Goal: Task Accomplishment & Management: Complete application form

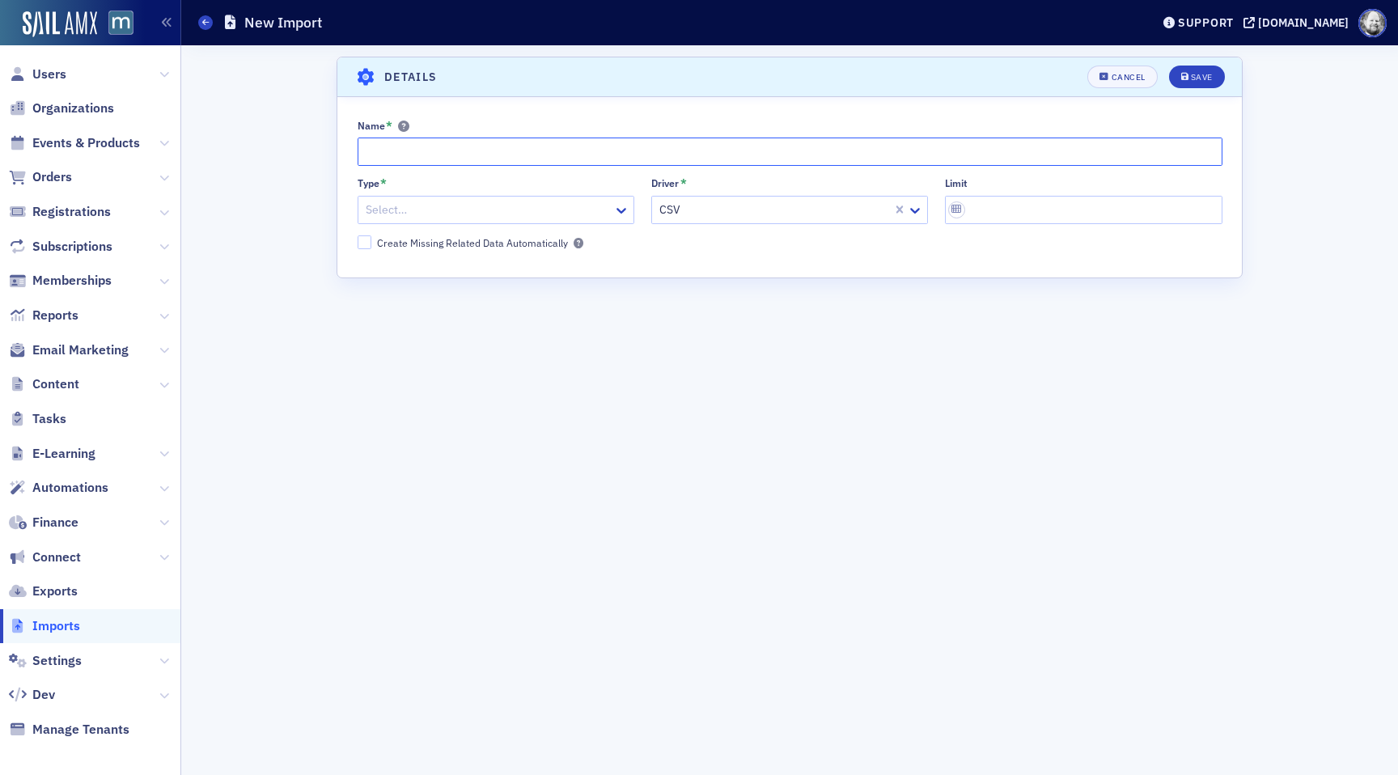
click at [388, 150] on input "Name *" at bounding box center [790, 152] width 865 height 28
paste input "Student Import [DATE] - [DATE]"
type input "Student Membership Import [DATE] - [DATE]"
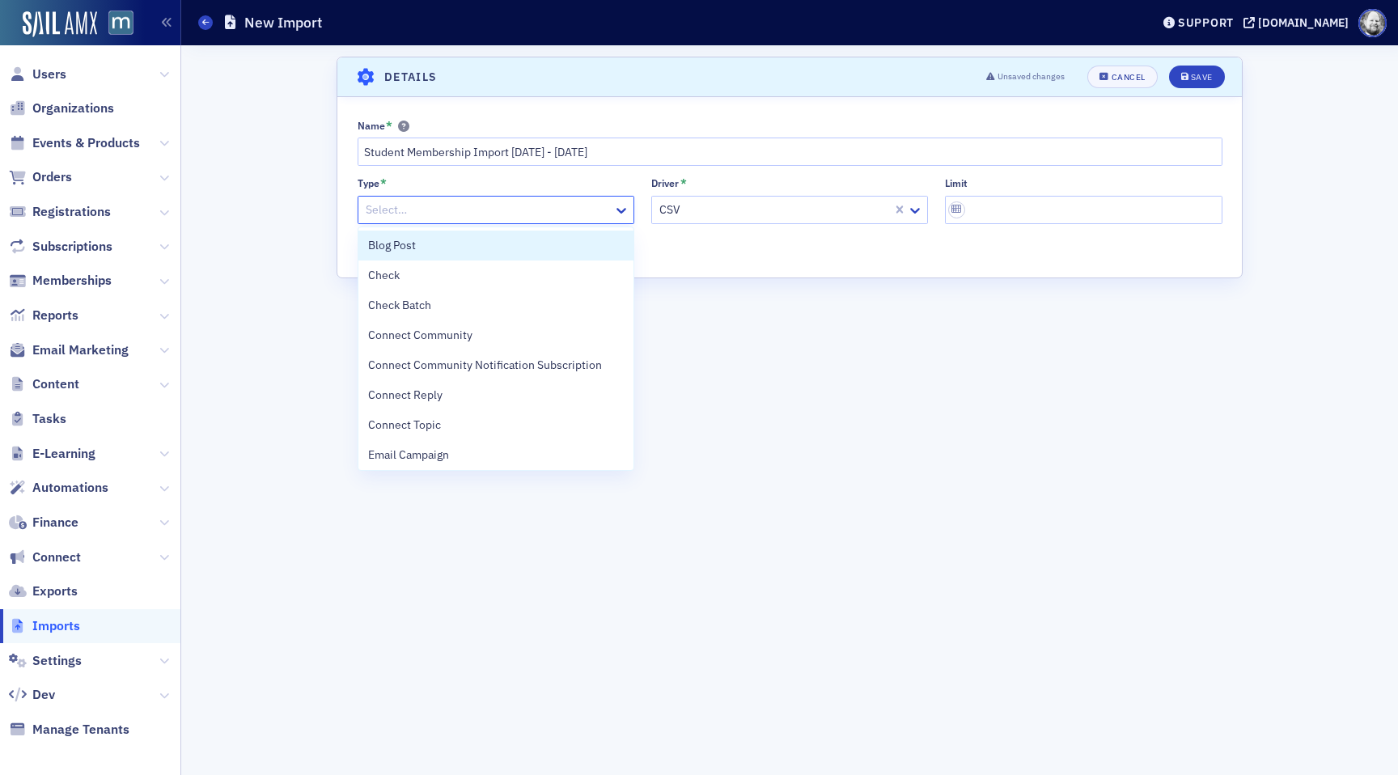
click at [392, 209] on div at bounding box center [488, 210] width 248 height 20
type input "mem"
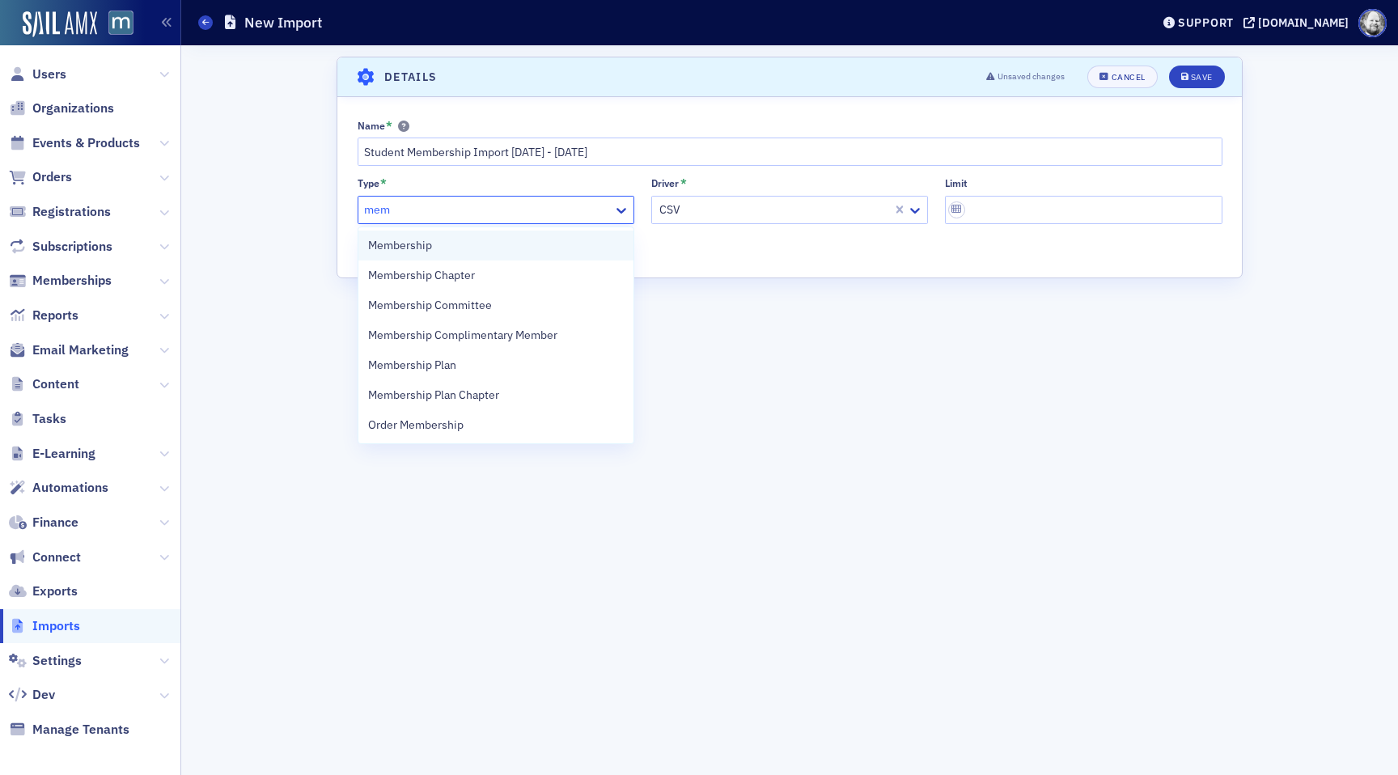
click at [400, 243] on span "Membership" at bounding box center [400, 245] width 64 height 17
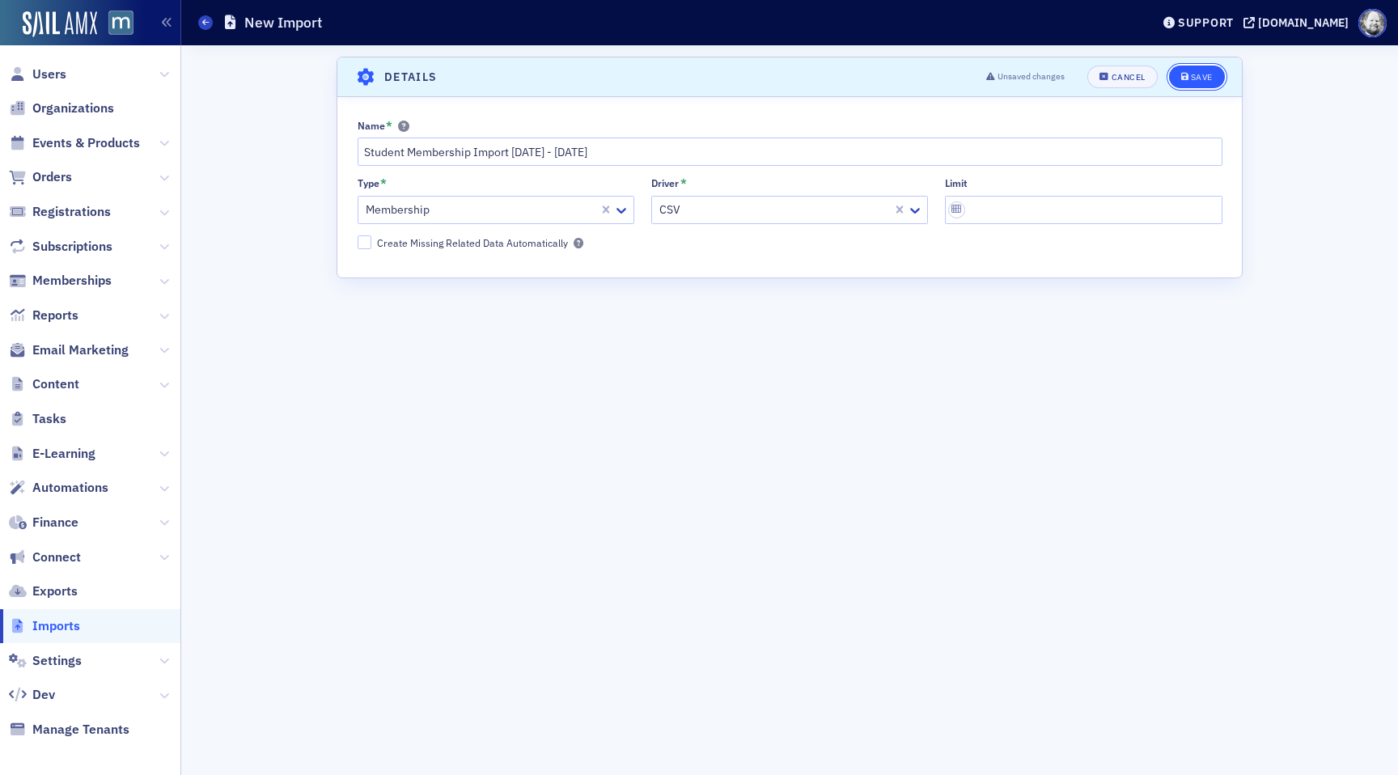
click at [1206, 85] on button "Save" at bounding box center [1197, 77] width 56 height 23
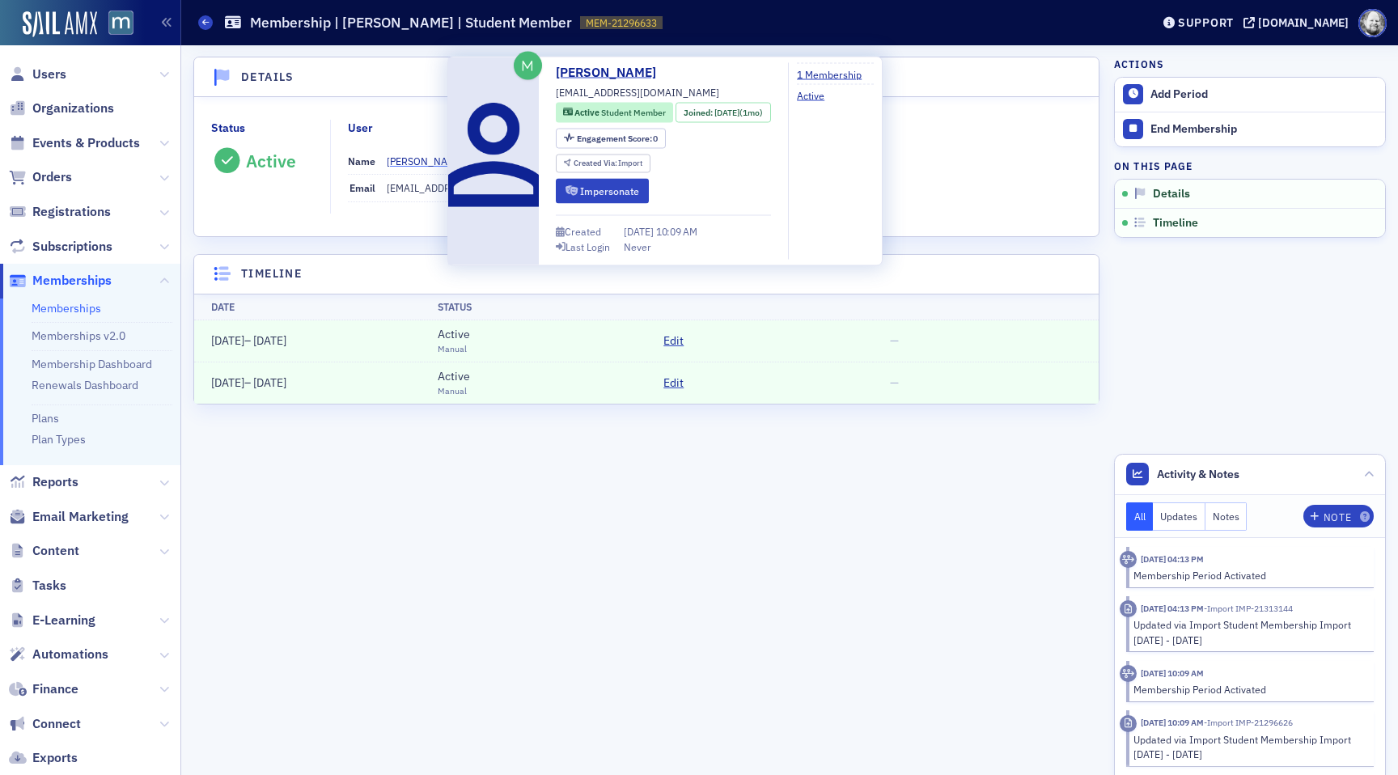
click at [417, 166] on div "Laith Hatabeh" at bounding box center [426, 161] width 78 height 15
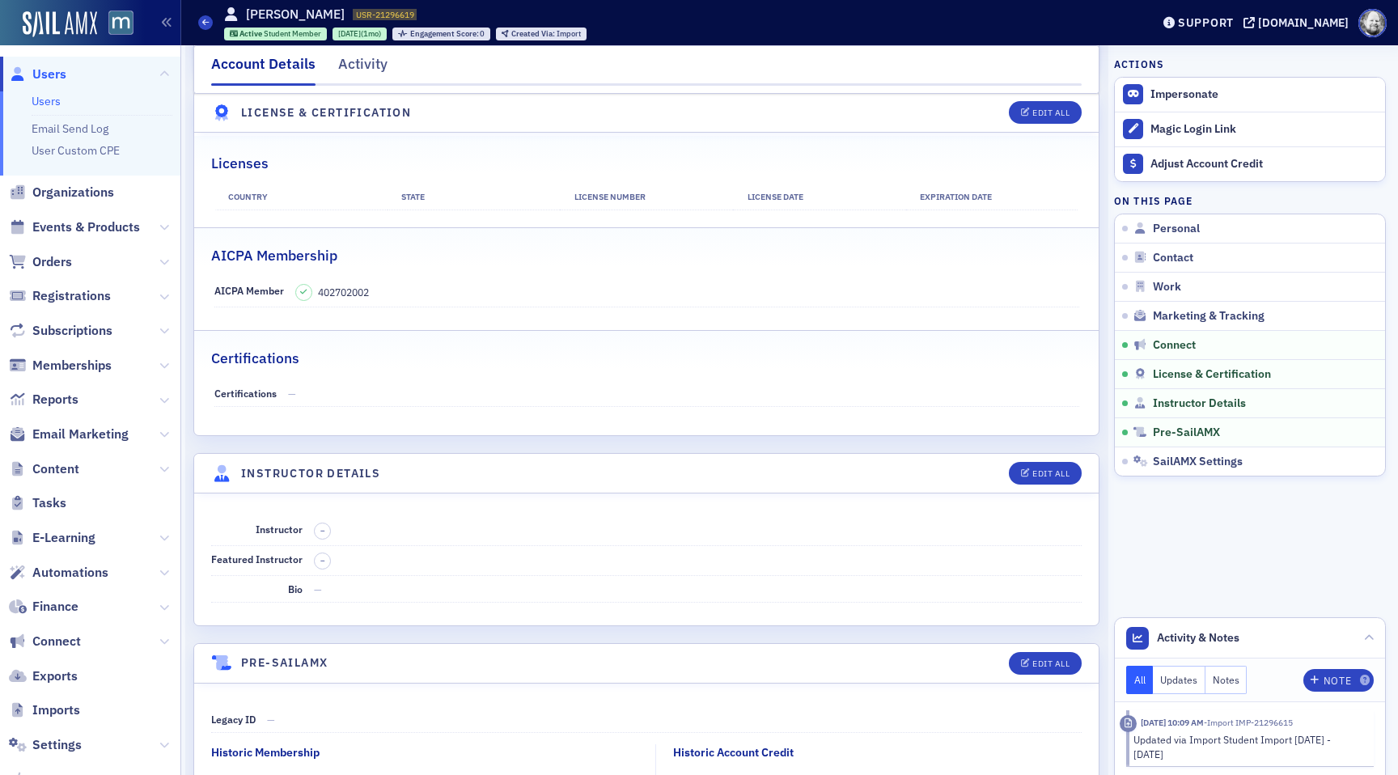
scroll to position [2819, 0]
